Goal: Complete application form

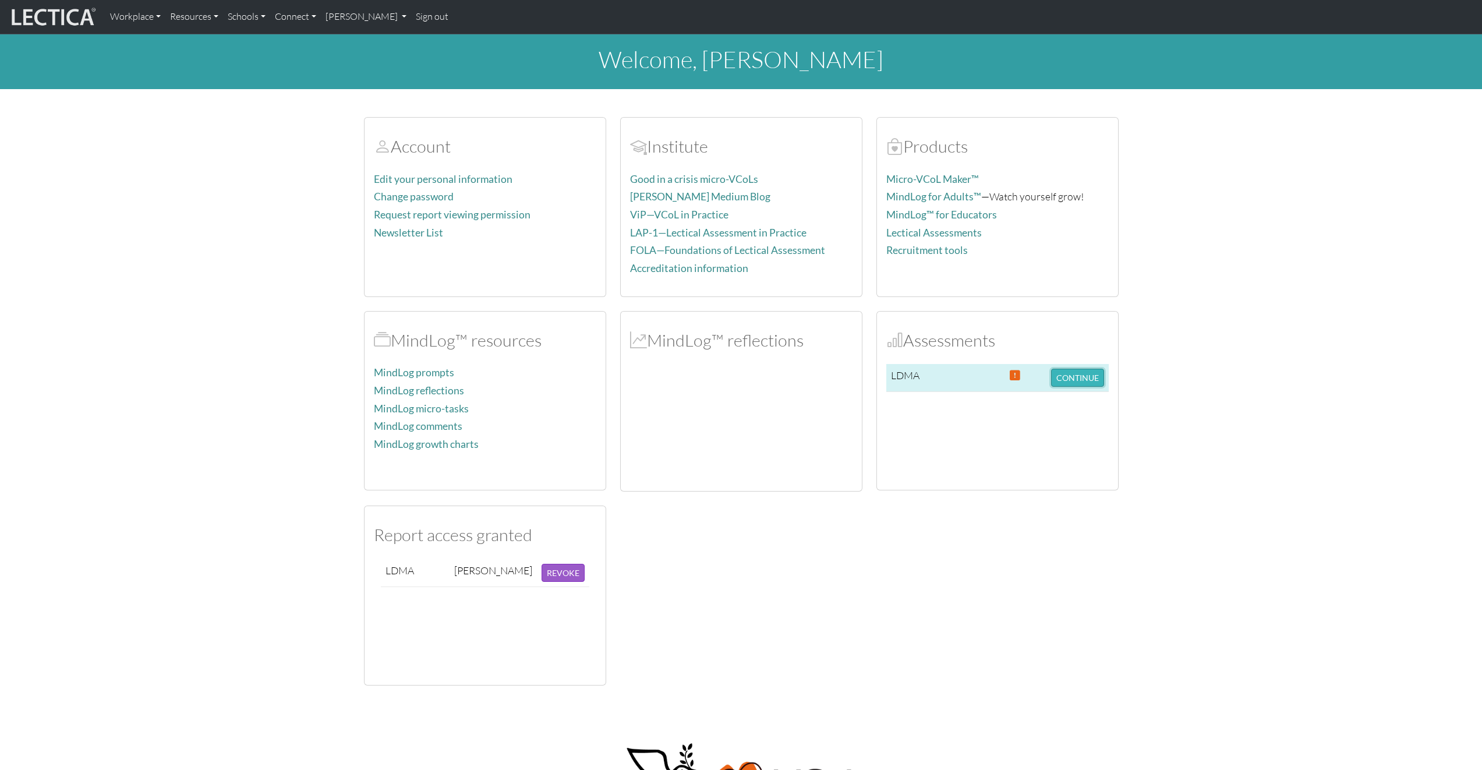
click at [1054, 384] on button "CONTINUE" at bounding box center [1077, 378] width 53 height 18
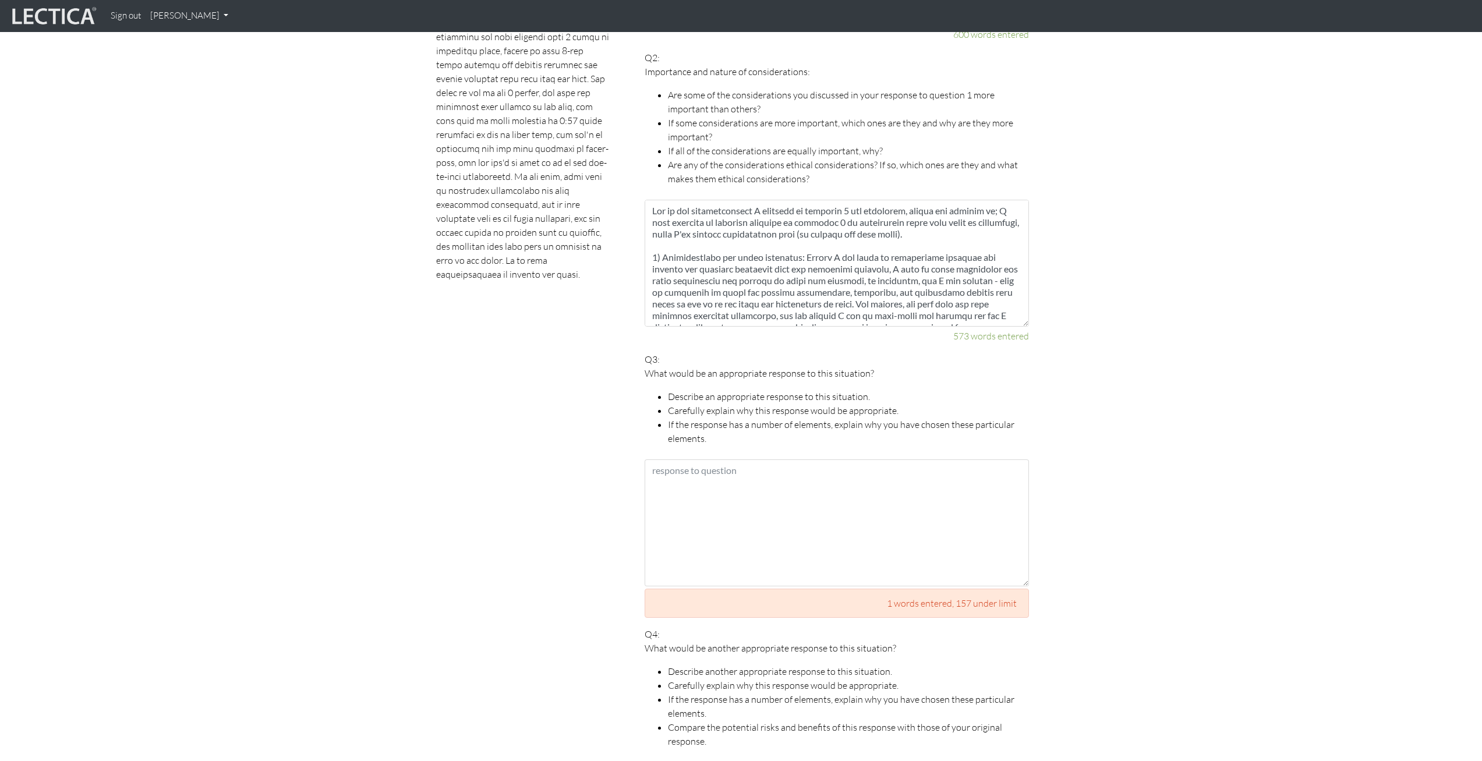
scroll to position [1151, 0]
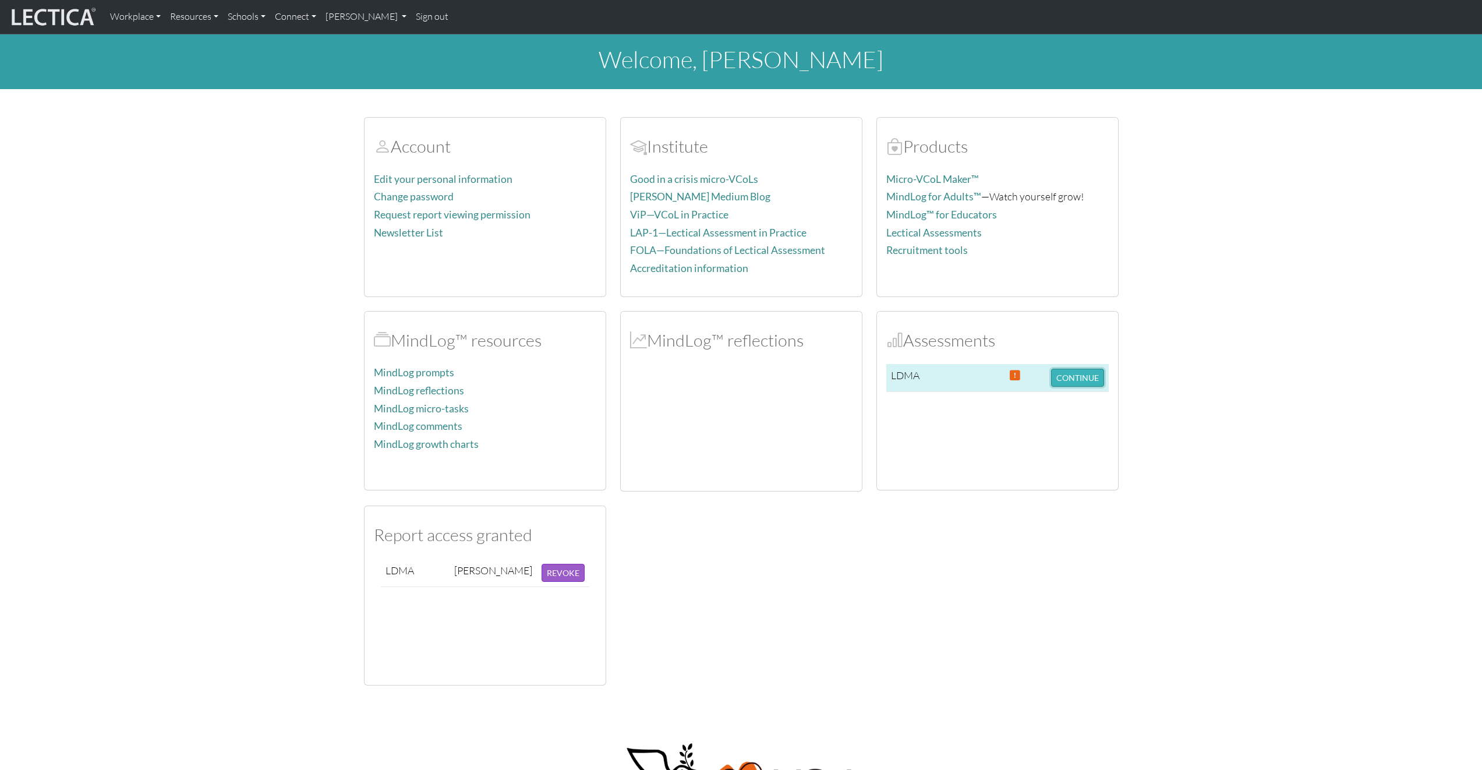
click at [1067, 381] on button "CONTINUE" at bounding box center [1077, 378] width 53 height 18
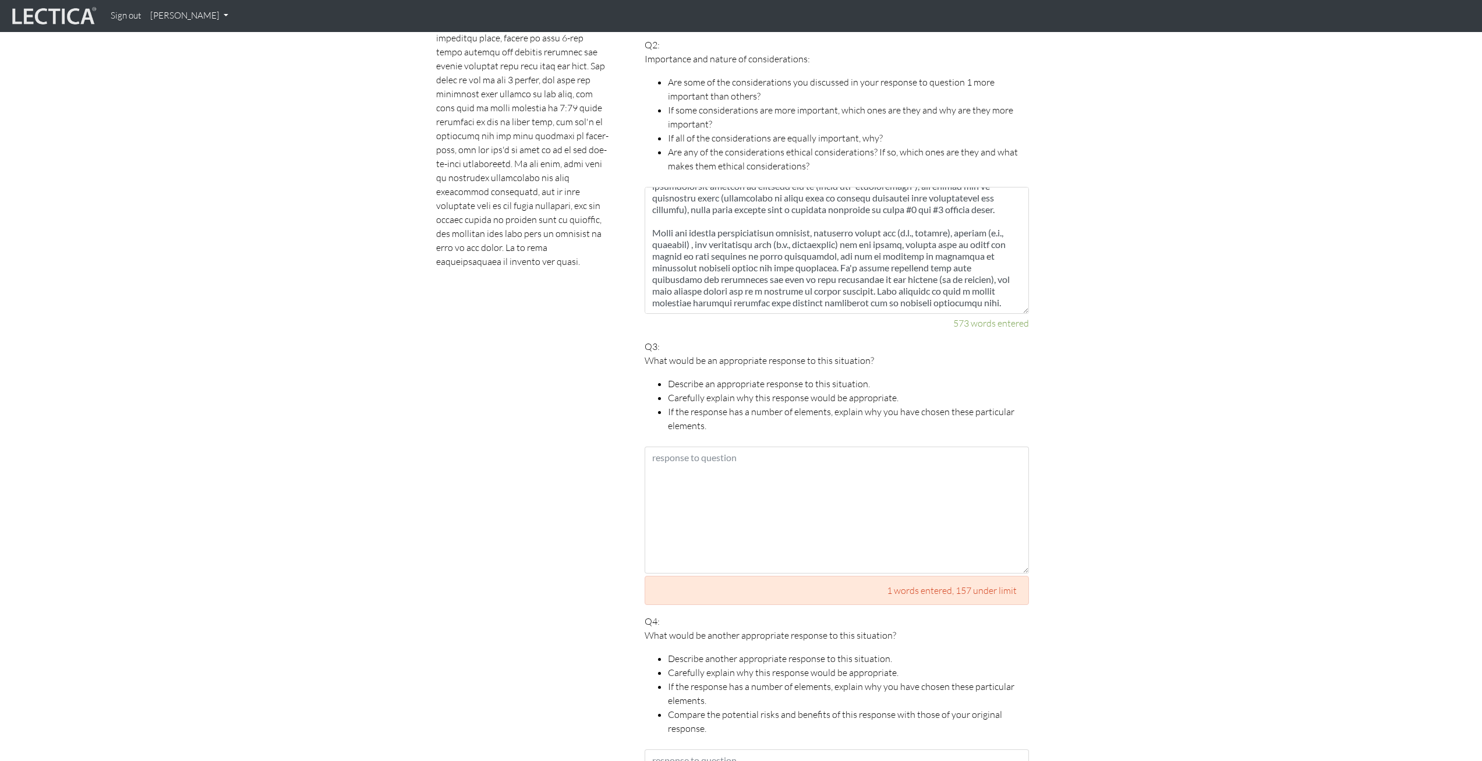
scroll to position [989, 0]
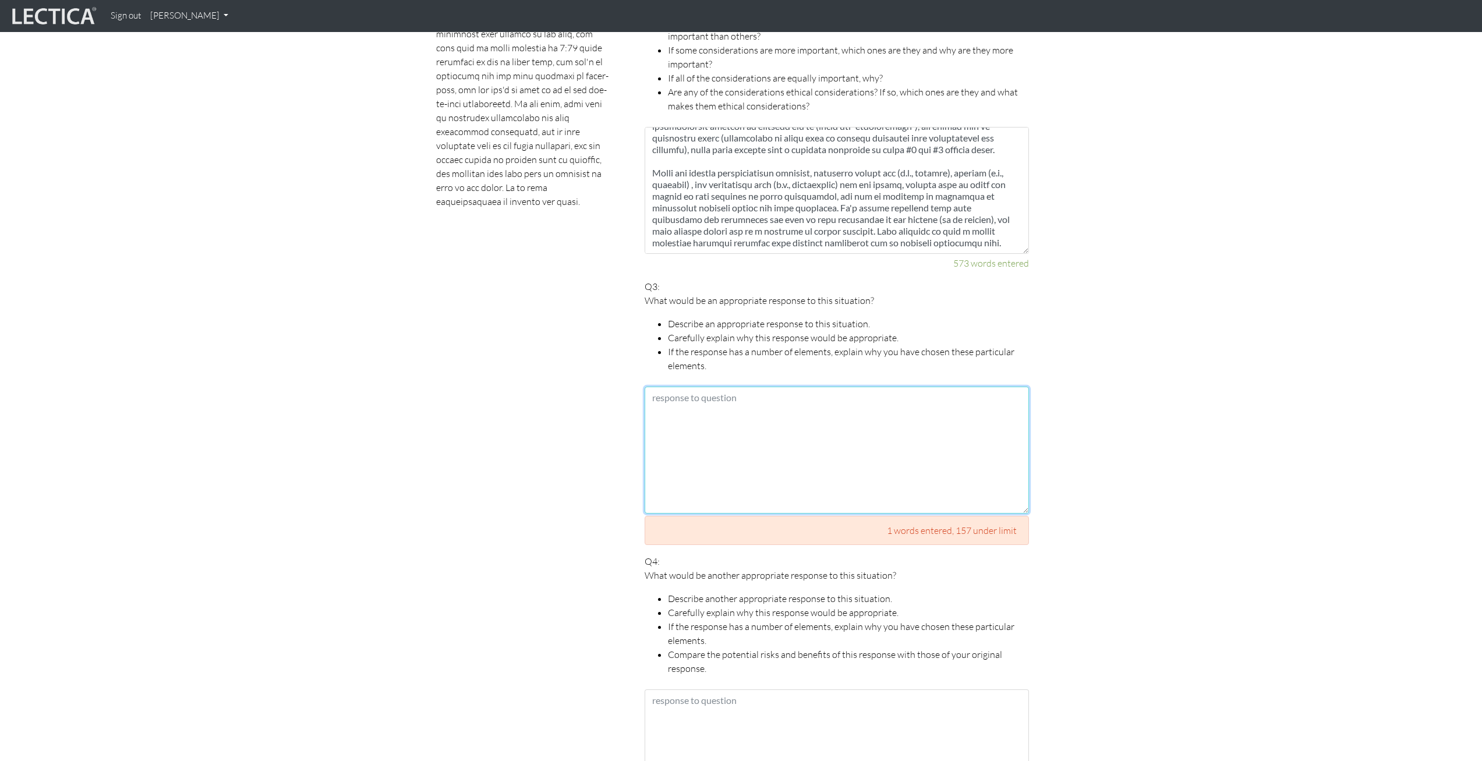
click at [731, 458] on textarea at bounding box center [837, 450] width 384 height 127
paste textarea "An appropriate response to this situation would be to assume no fault and assig…"
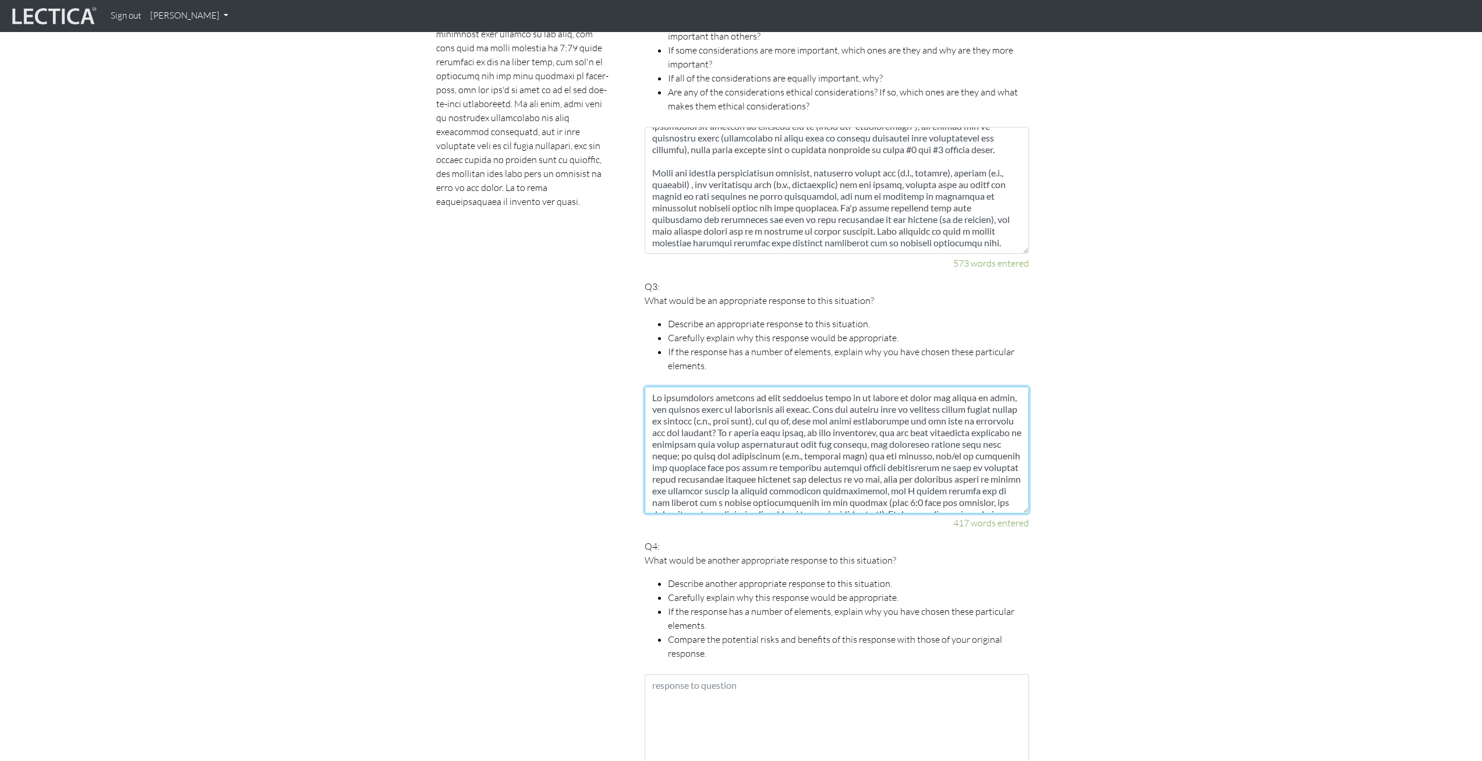
scroll to position [216, 0]
type textarea "An appropriate response to this situation would be to assume no fault and assig…"
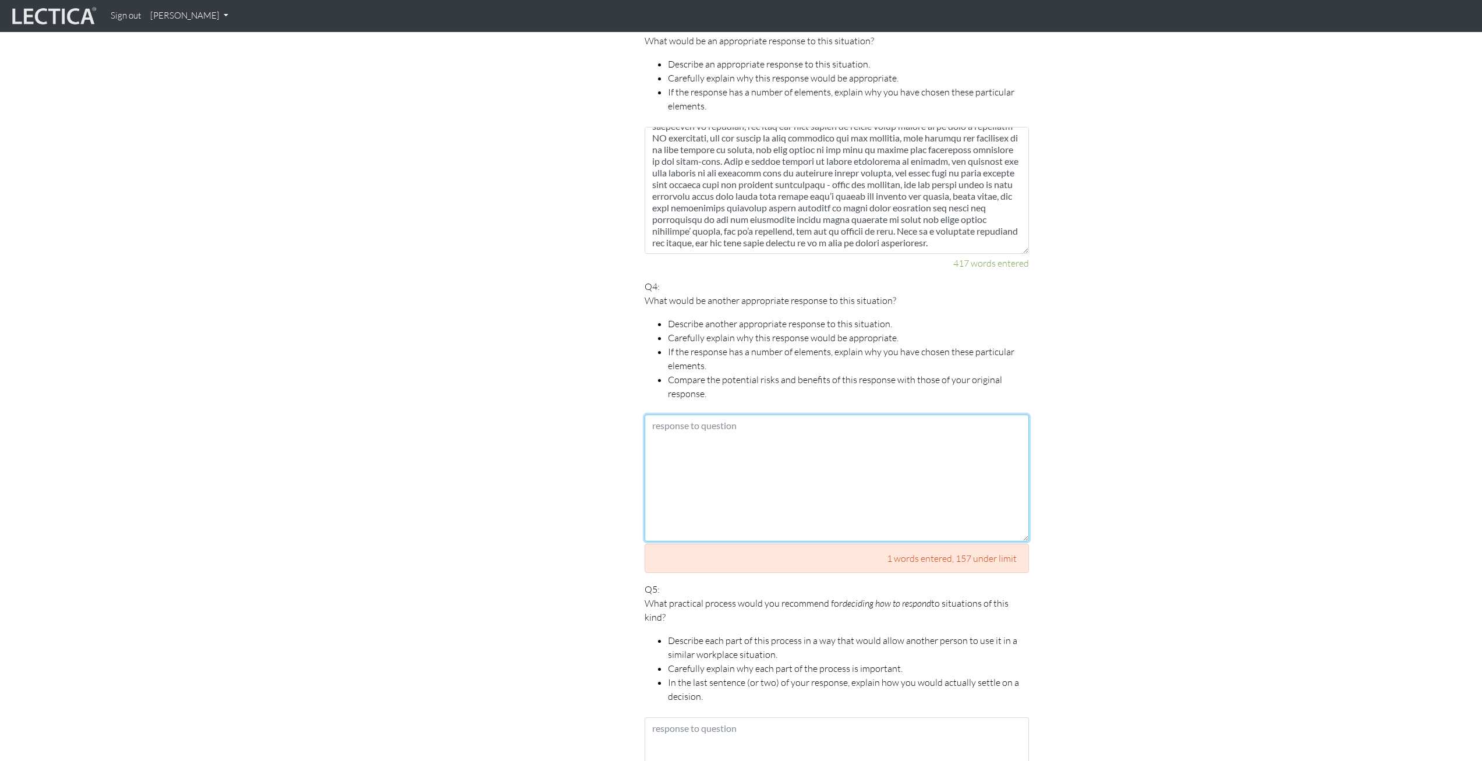
click at [709, 457] on textarea at bounding box center [837, 478] width 384 height 127
paste textarea "An alternative appropriate response to this situation would be to install a pre…"
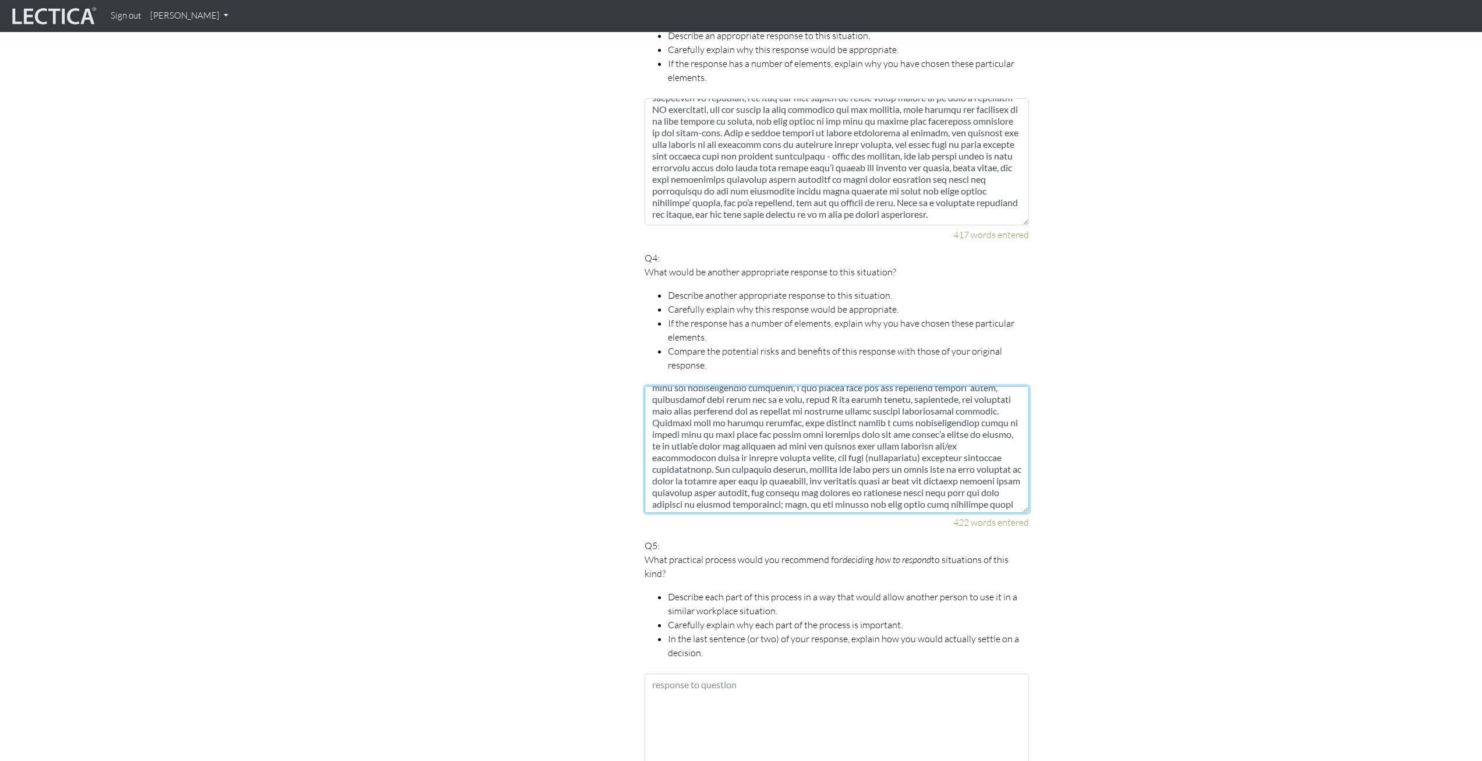
scroll to position [166, 0]
click at [921, 443] on textarea at bounding box center [837, 449] width 384 height 127
type textarea "An alternative appropriate response to this situation would be to install a pre…"
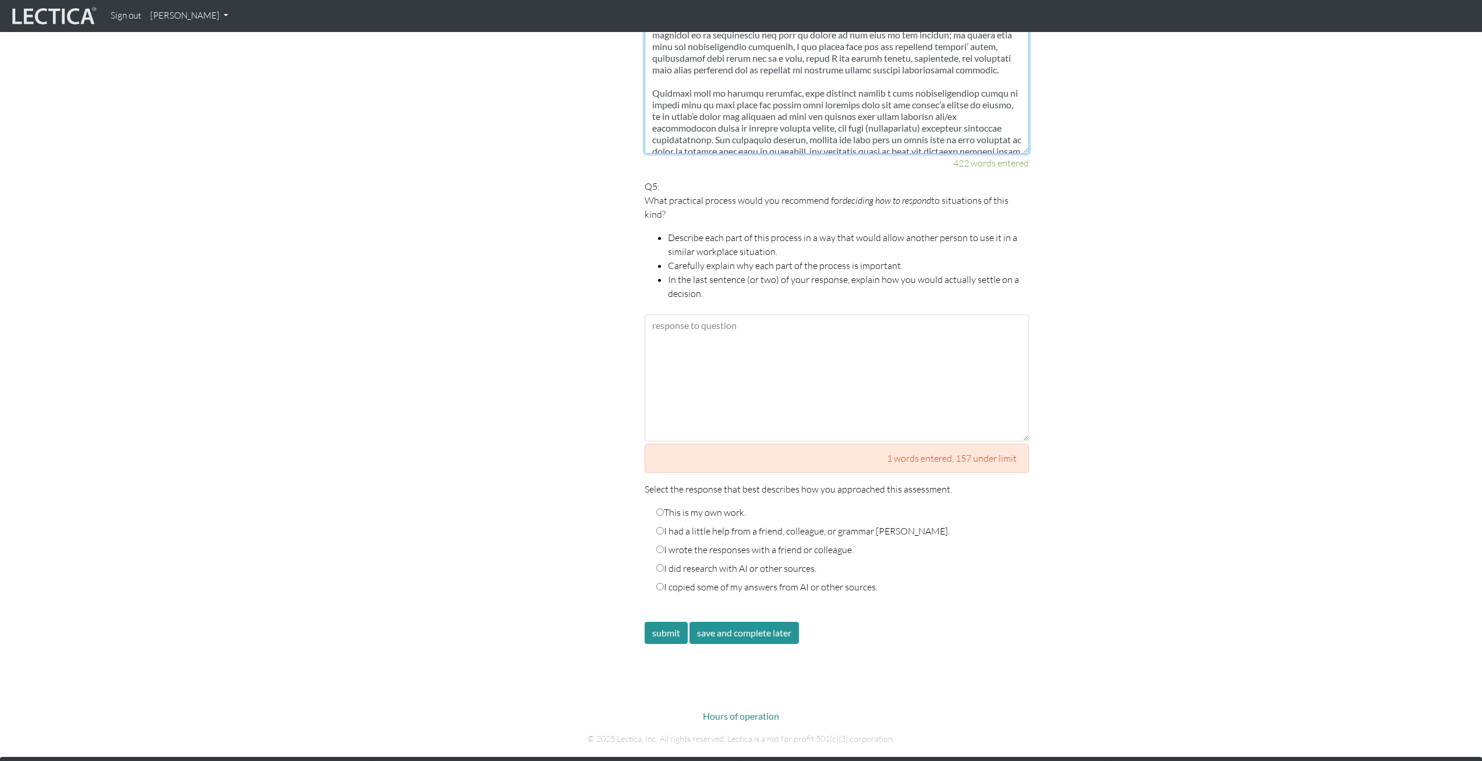
scroll to position [1651, 0]
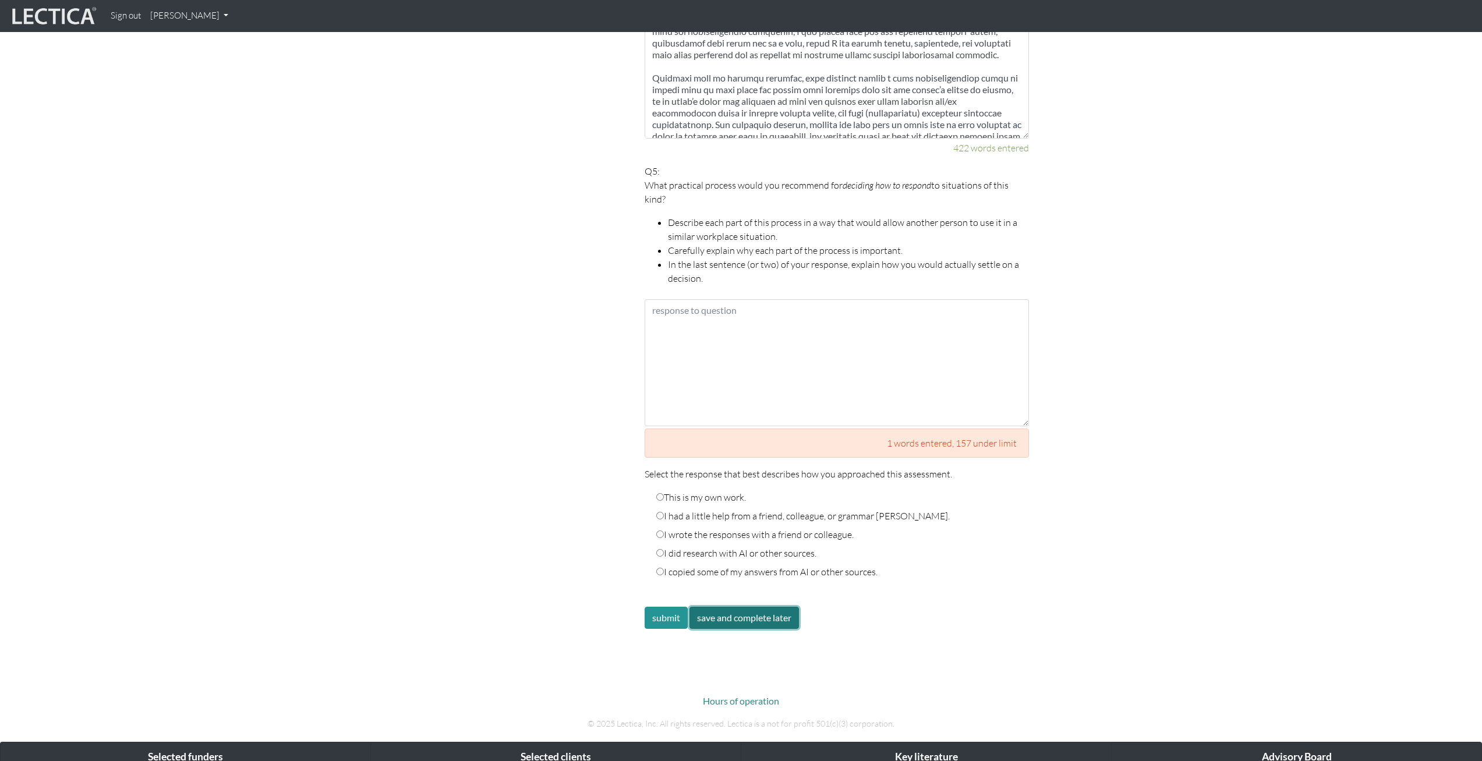
click at [781, 607] on button "save and complete later" at bounding box center [745, 618] width 110 height 22
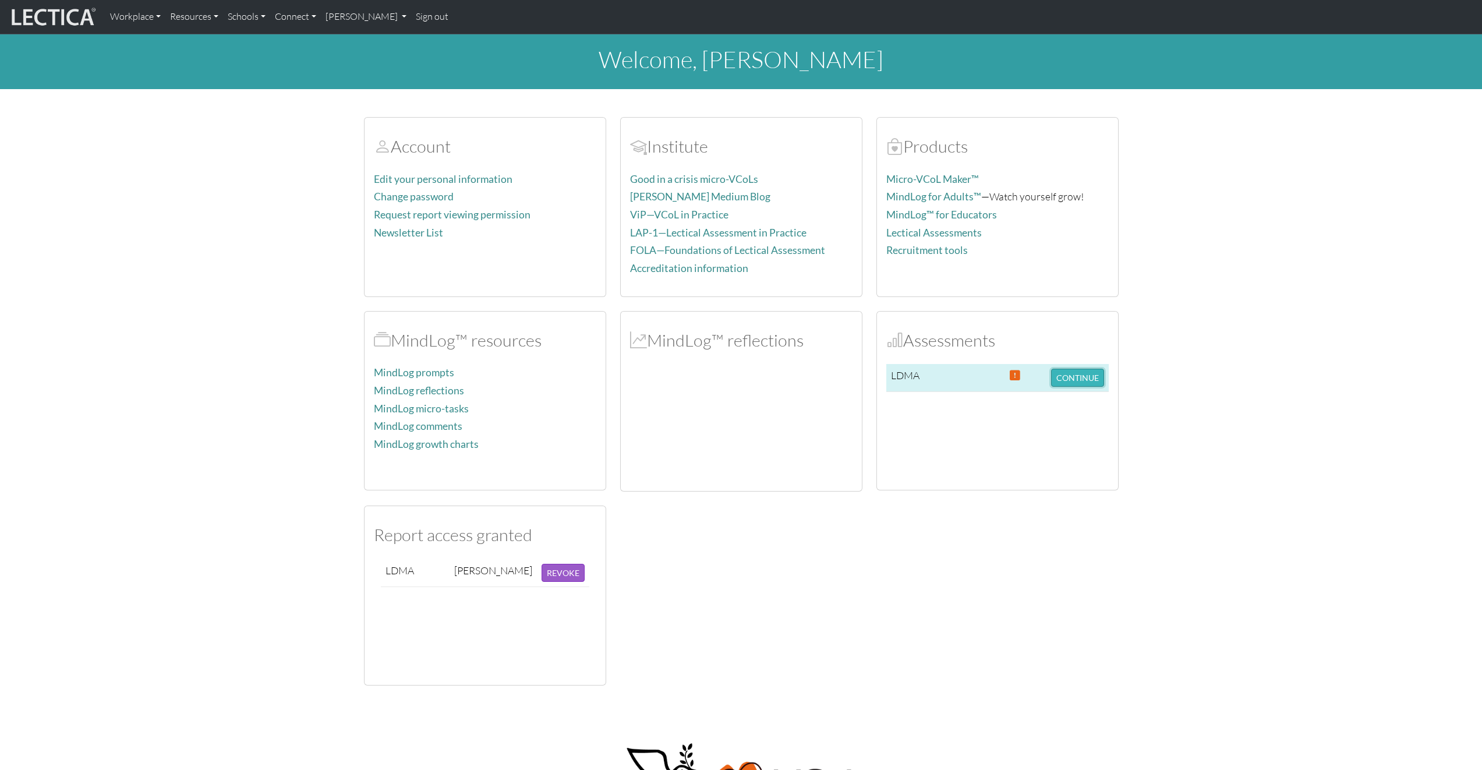
click at [1061, 382] on button "CONTINUE" at bounding box center [1077, 378] width 53 height 18
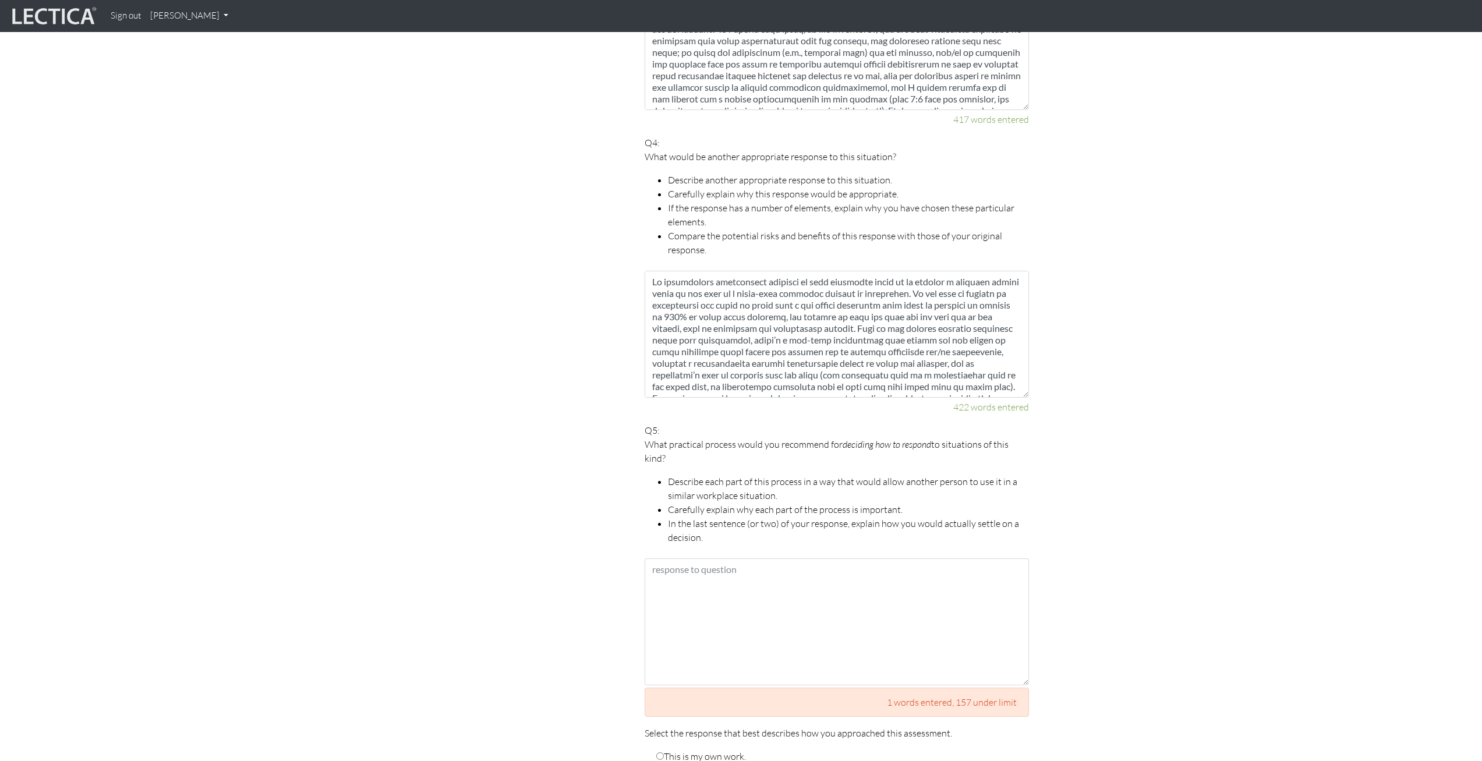
scroll to position [1517, 0]
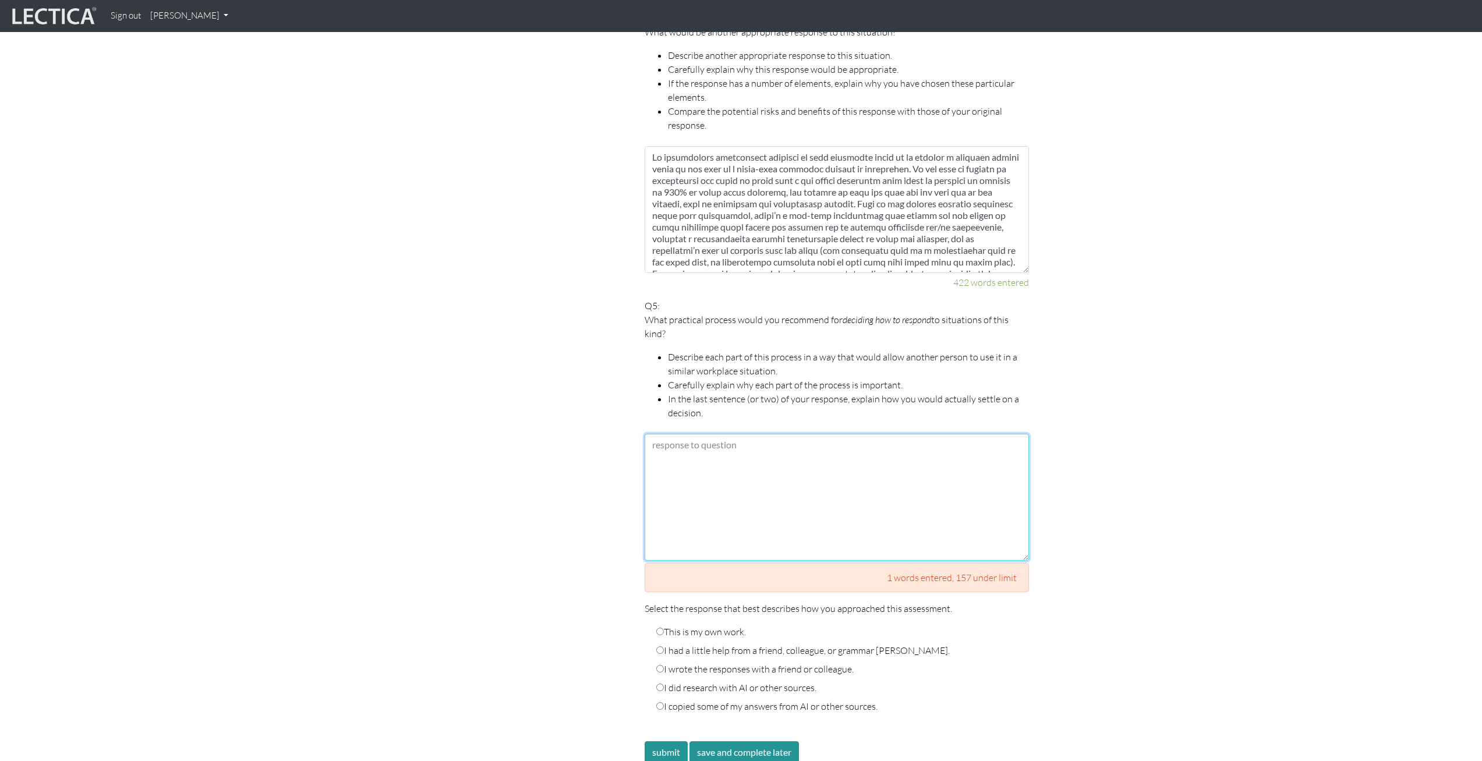
click at [953, 493] on textarea at bounding box center [837, 497] width 384 height 127
paste textarea "Lo ipsumdol si am consec adipisc el sedd eiu temporin ut la etdolore ma aliquae…"
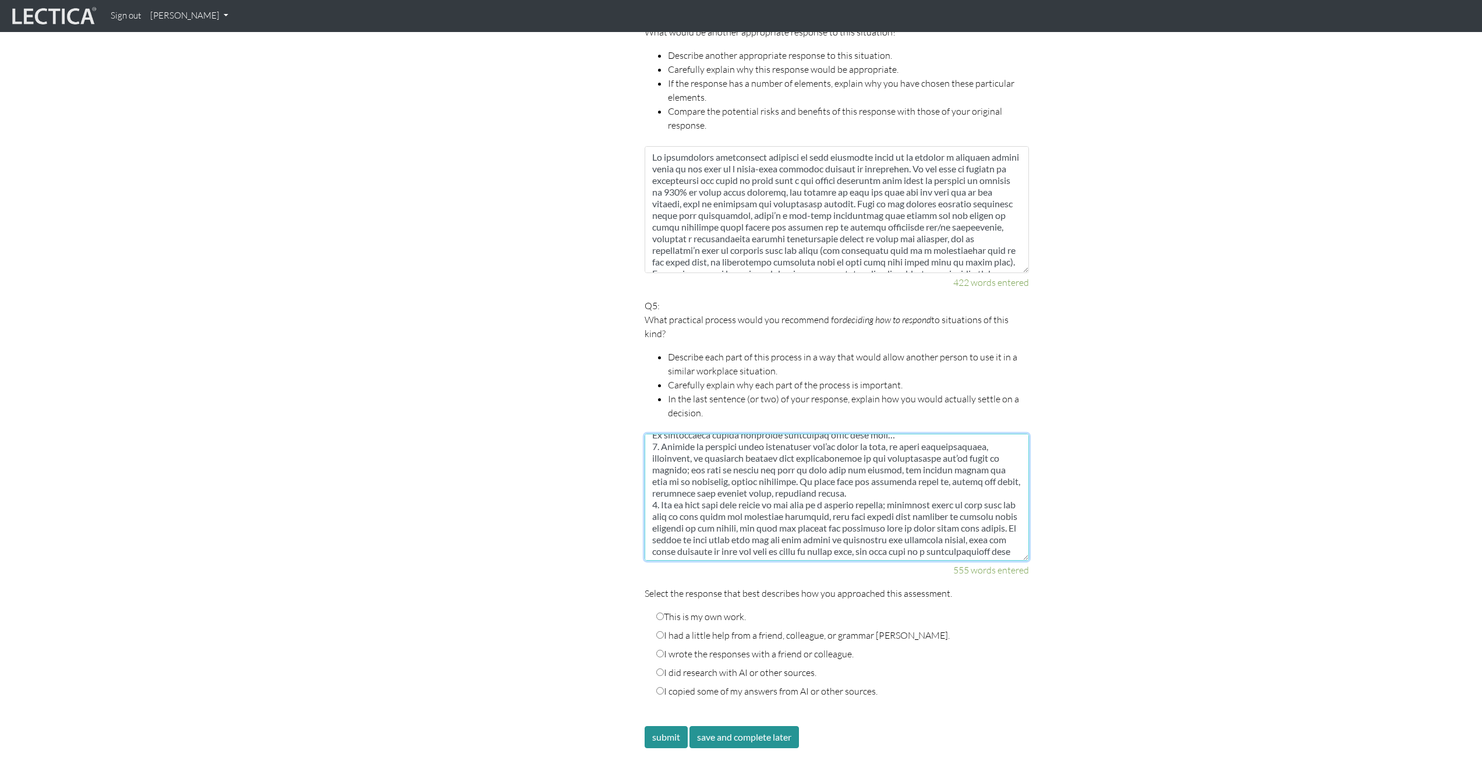
scroll to position [0, 0]
click at [904, 467] on textarea at bounding box center [837, 497] width 384 height 127
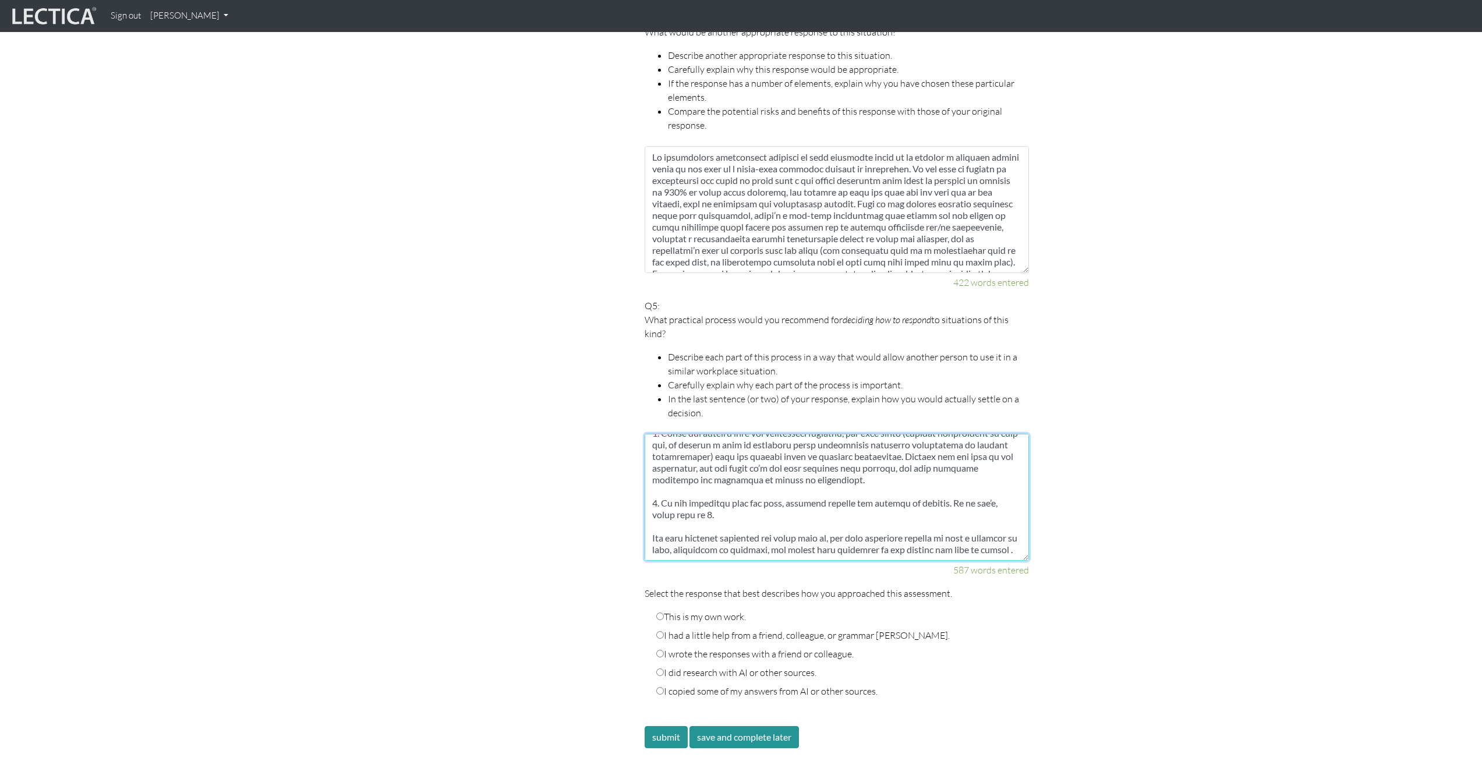
scroll to position [507, 0]
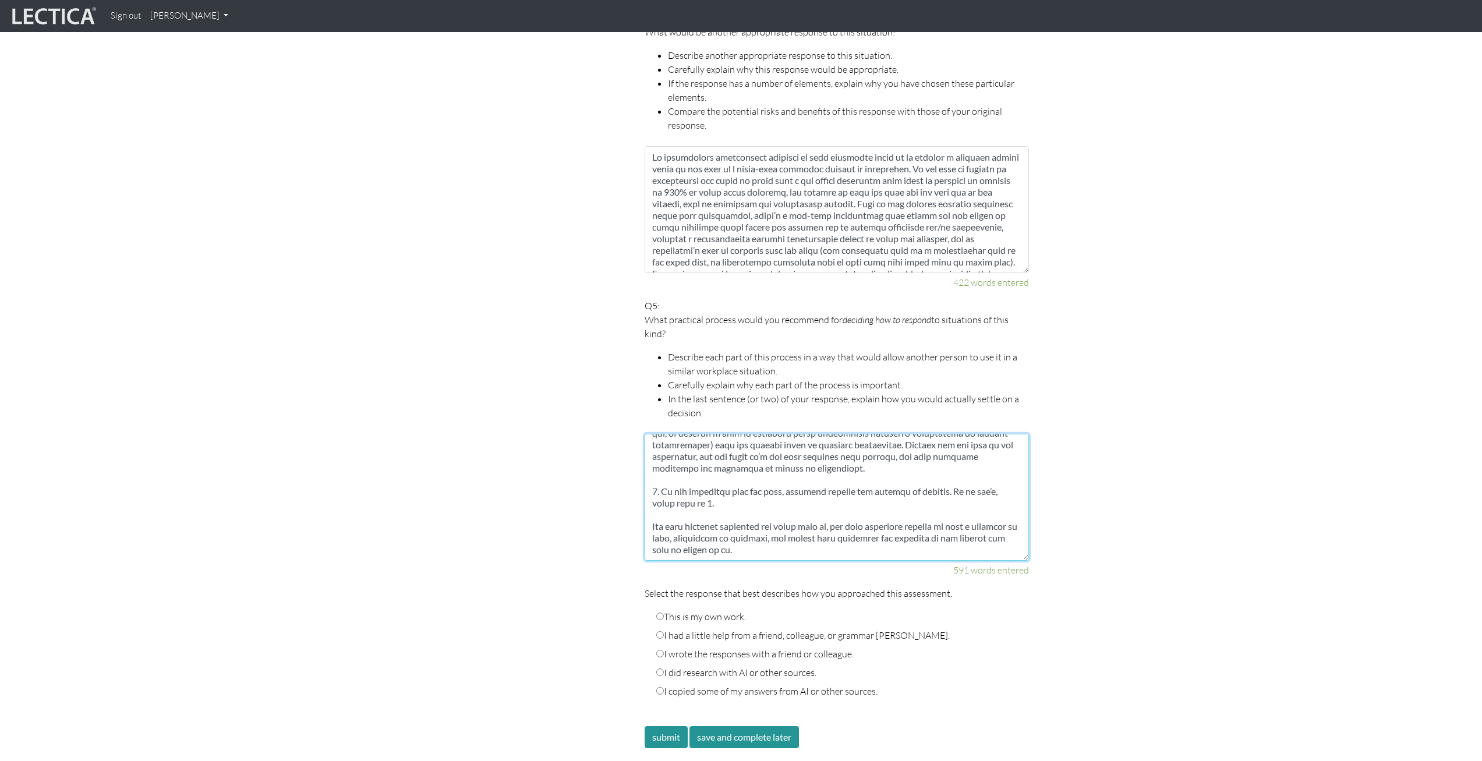
type textarea "Lo ipsumdol si am consec adipisc el sedd eiu temporin ut la etdolore ma aliquae…"
click at [731, 610] on label "This is my own work." at bounding box center [701, 617] width 90 height 14
click at [664, 613] on input "This is my own work." at bounding box center [660, 617] width 8 height 8
radio input "true"
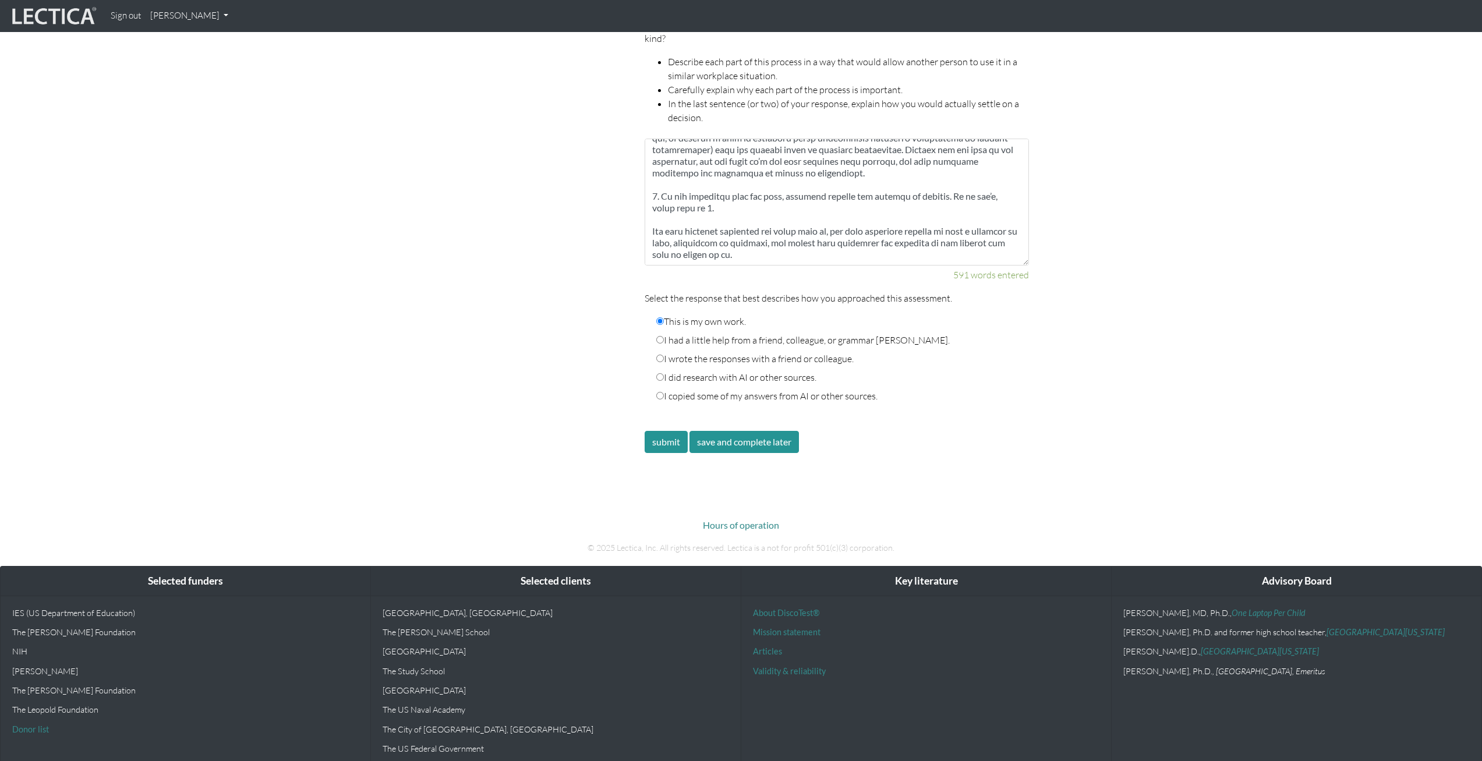
scroll to position [1768, 0]
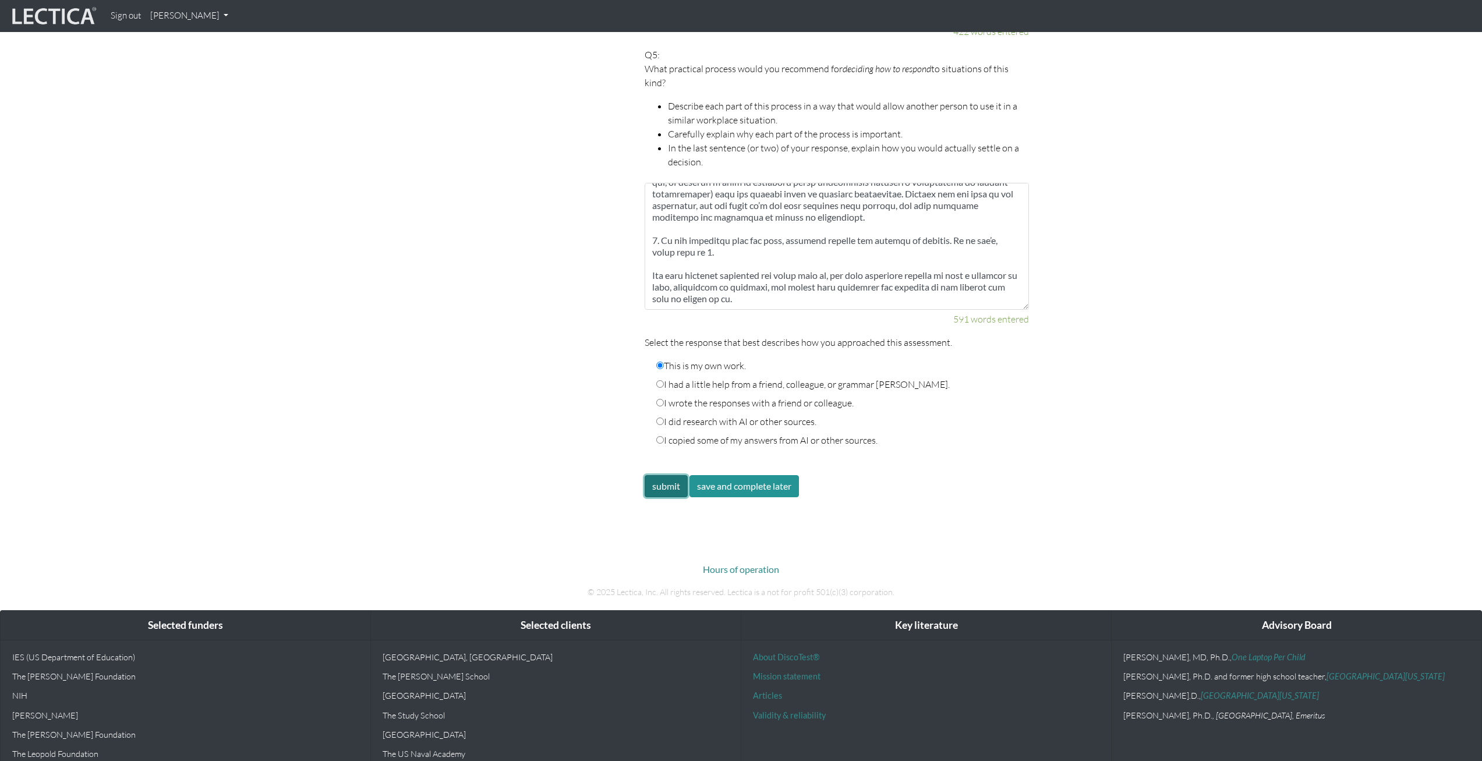
click at [666, 482] on button "submit" at bounding box center [666, 486] width 43 height 22
